Goal: Task Accomplishment & Management: Manage account settings

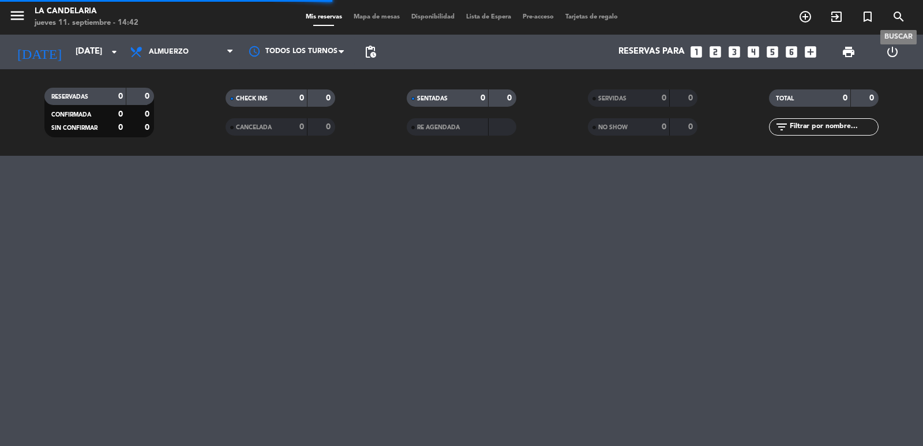
click at [894, 16] on icon "search" at bounding box center [899, 17] width 14 height 14
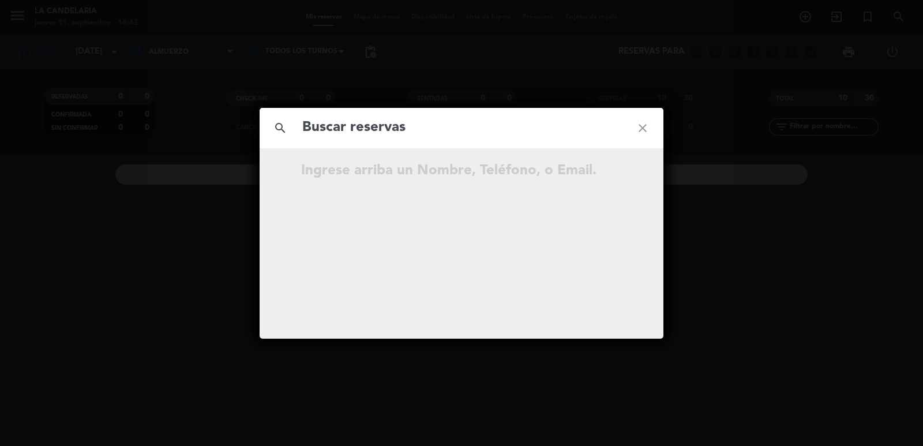
click at [407, 138] on input "text" at bounding box center [461, 128] width 321 height 24
click at [376, 132] on input "ejTBP7" at bounding box center [461, 128] width 321 height 24
type input "ejTBP7"
click at [616, 171] on icon "open_in_new" at bounding box center [614, 173] width 14 height 14
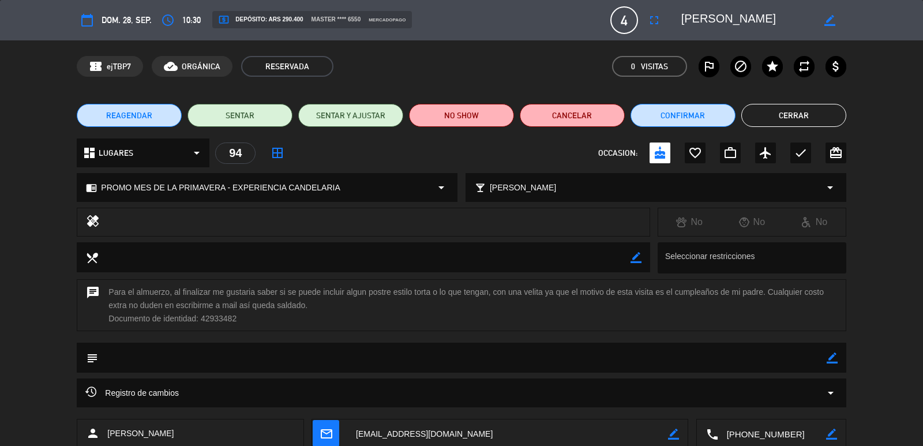
drag, startPoint x: 199, startPoint y: 320, endPoint x: 235, endPoint y: 319, distance: 35.8
click at [235, 319] on div "chat Para el almuerzo, al finalizar me gustaria saber si se puede incluir algun…" at bounding box center [461, 305] width 769 height 52
copy div "42933482"
click at [421, 435] on textarea at bounding box center [507, 433] width 321 height 29
click at [133, 391] on span "Registro de cambios" at bounding box center [131, 393] width 93 height 14
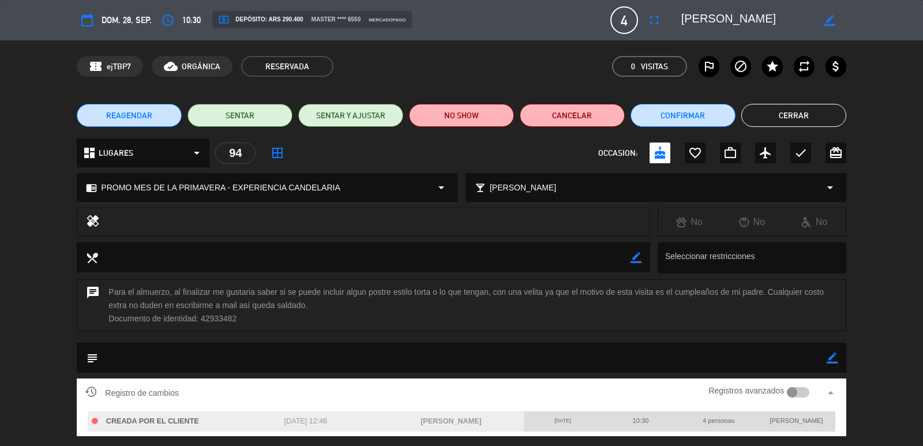
click at [229, 357] on textarea at bounding box center [462, 357] width 728 height 29
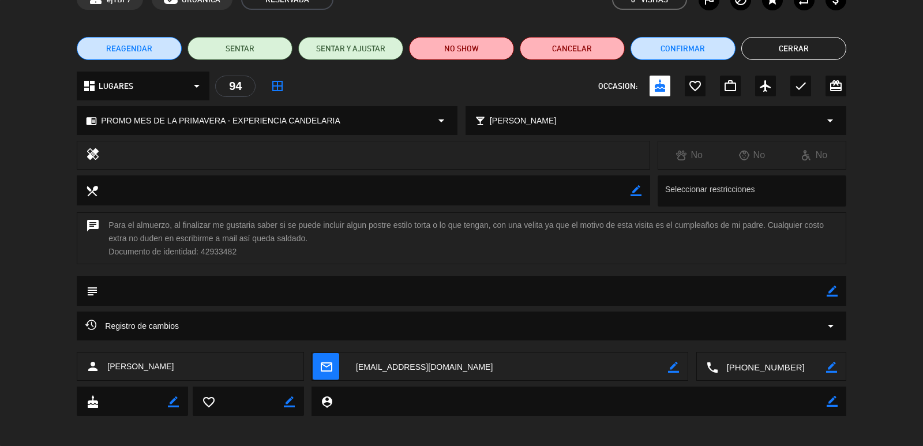
scroll to position [72, 0]
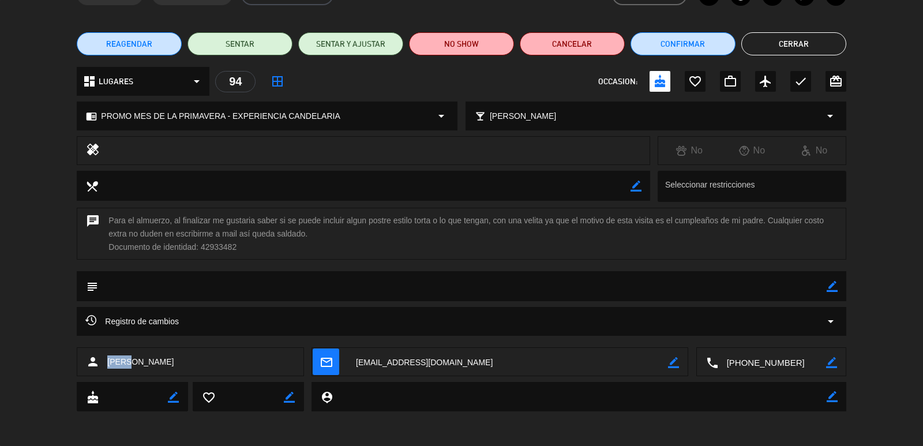
drag, startPoint x: 106, startPoint y: 359, endPoint x: 131, endPoint y: 360, distance: 24.8
click at [131, 360] on div "person [PERSON_NAME]" at bounding box center [190, 361] width 227 height 29
copy span "[PERSON_NAME]"
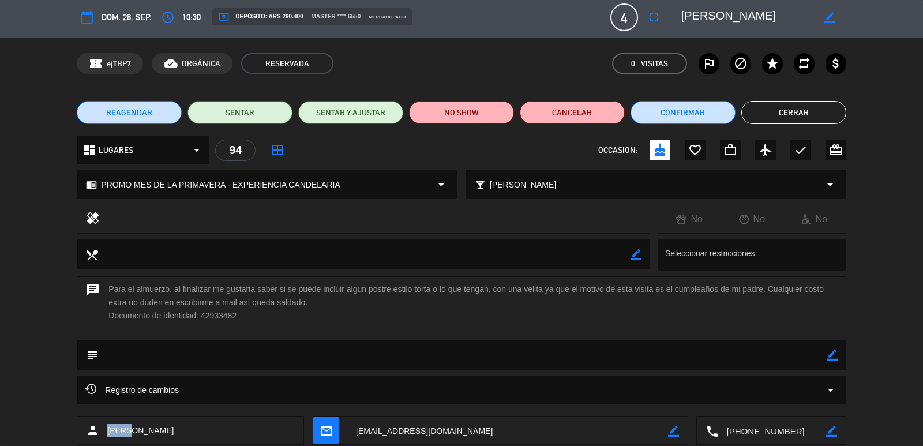
scroll to position [0, 0]
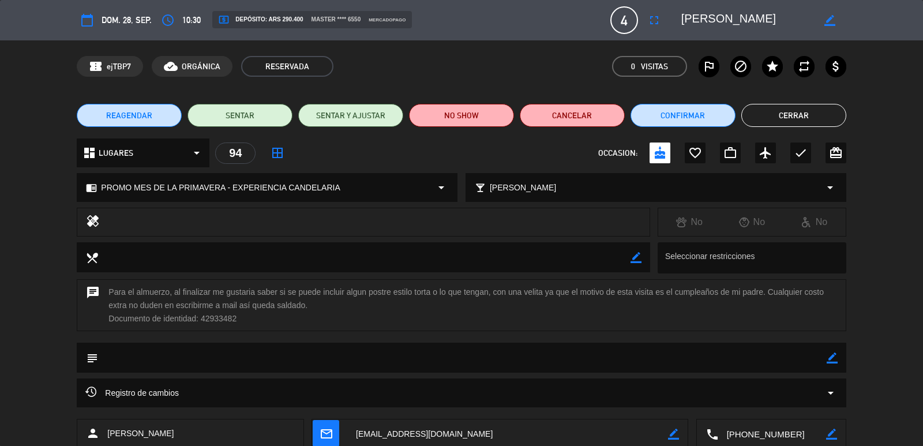
click at [834, 357] on icon "border_color" at bounding box center [832, 357] width 11 height 11
click at [236, 363] on textarea at bounding box center [462, 357] width 728 height 29
paste textarea "B 0007-00006174"
type textarea "B 0007-00006174"
click at [832, 361] on icon at bounding box center [832, 357] width 11 height 11
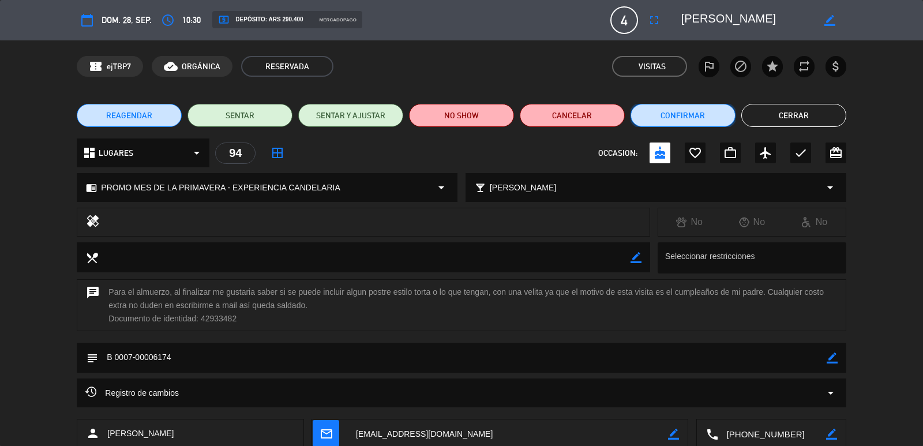
click at [681, 118] on button "Confirmar" at bounding box center [682, 115] width 105 height 23
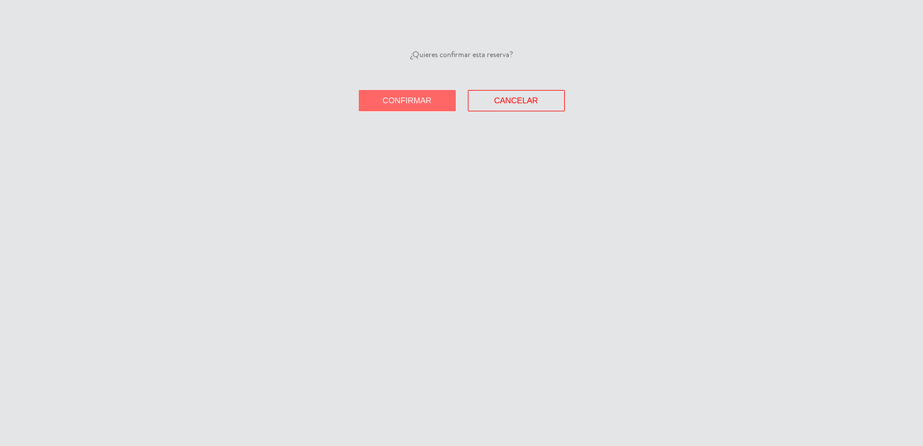
click at [415, 106] on button "Confirmar" at bounding box center [407, 100] width 97 height 21
